Goal: Check status: Check status

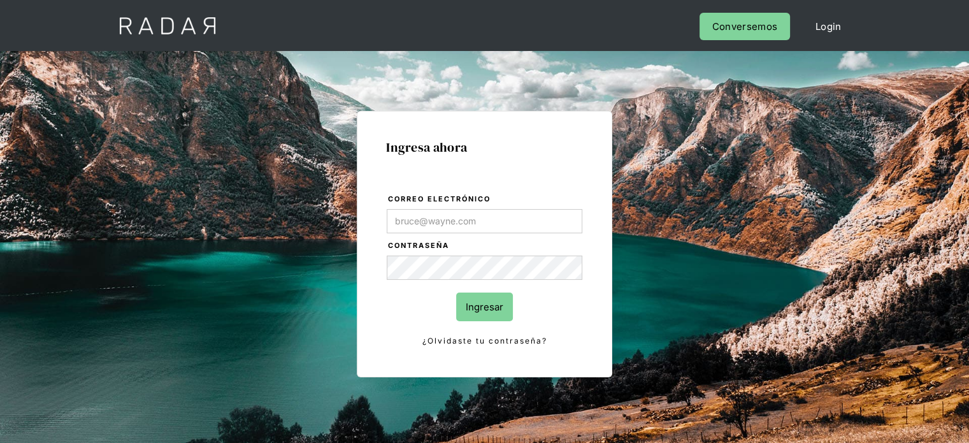
type input "Evans@prontopaga.com"
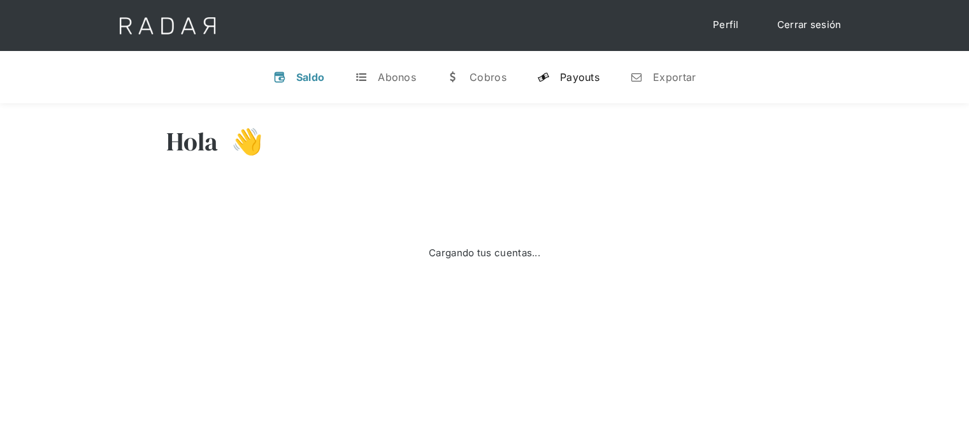
click at [562, 78] on div "Payouts" at bounding box center [579, 77] width 39 height 13
select select "prontopaga"
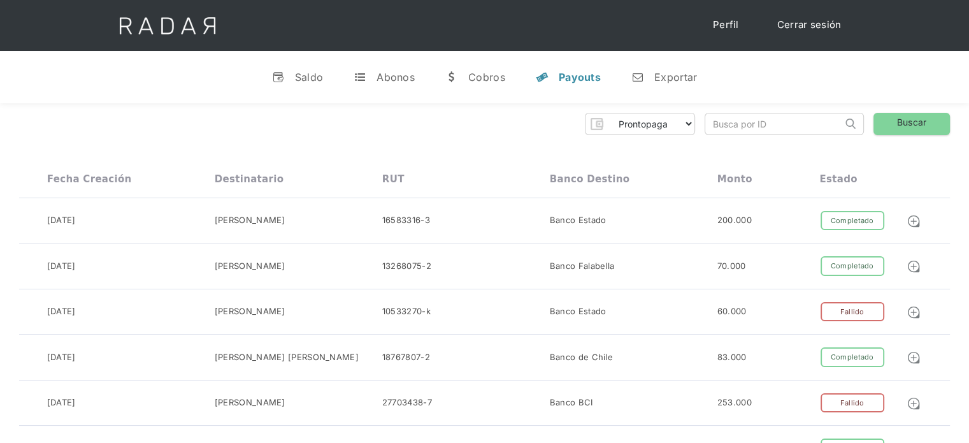
click at [715, 126] on input "search" at bounding box center [773, 123] width 137 height 21
paste input "423abf0f-dfc5-4548-afcd-7b6c1c7b7f16"
drag, startPoint x: 734, startPoint y: 115, endPoint x: 712, endPoint y: 124, distance: 24.0
click at [712, 124] on input "423abf0f-dfc5-4548-afcd-7b6c1c7b7f16" at bounding box center [773, 123] width 137 height 21
type input "423abf0f-dfc5-4548-afcd-7b6c1c7b7f16"
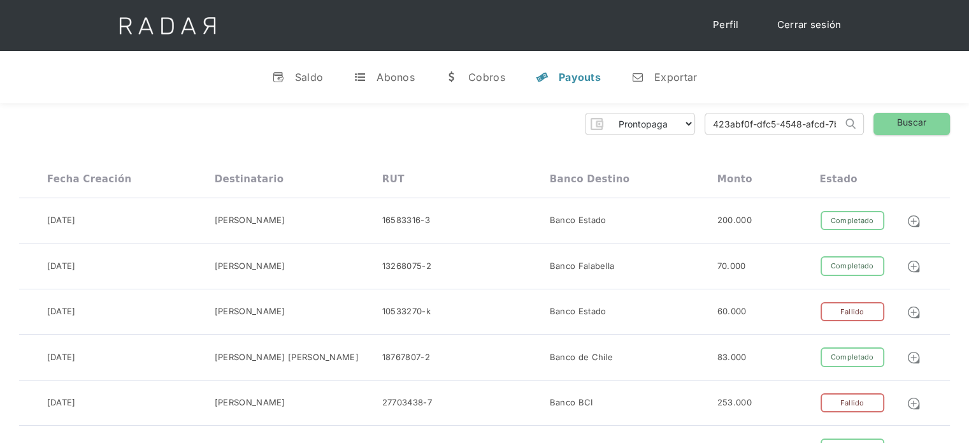
click at [917, 114] on link "Buscar" at bounding box center [911, 124] width 76 height 22
click at [713, 127] on input "423abf0f-dfc5-4548-afcd-7b6c1c7b7f16" at bounding box center [773, 123] width 137 height 21
click at [904, 127] on link "Buscar" at bounding box center [911, 124] width 76 height 22
click at [917, 129] on link "Buscar" at bounding box center [911, 124] width 76 height 22
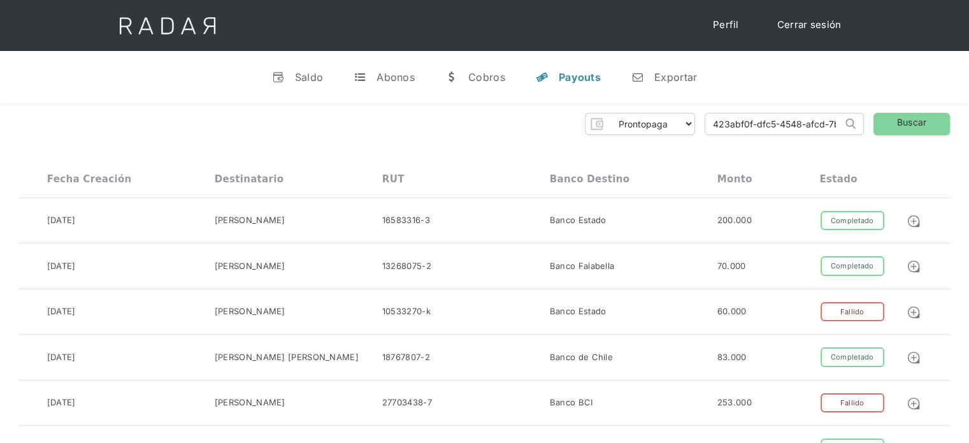
click at [713, 127] on input "423abf0f-dfc5-4548-afcd-7b6c1c7b7f16" at bounding box center [773, 123] width 137 height 21
